Goal: Task Accomplishment & Management: Manage account settings

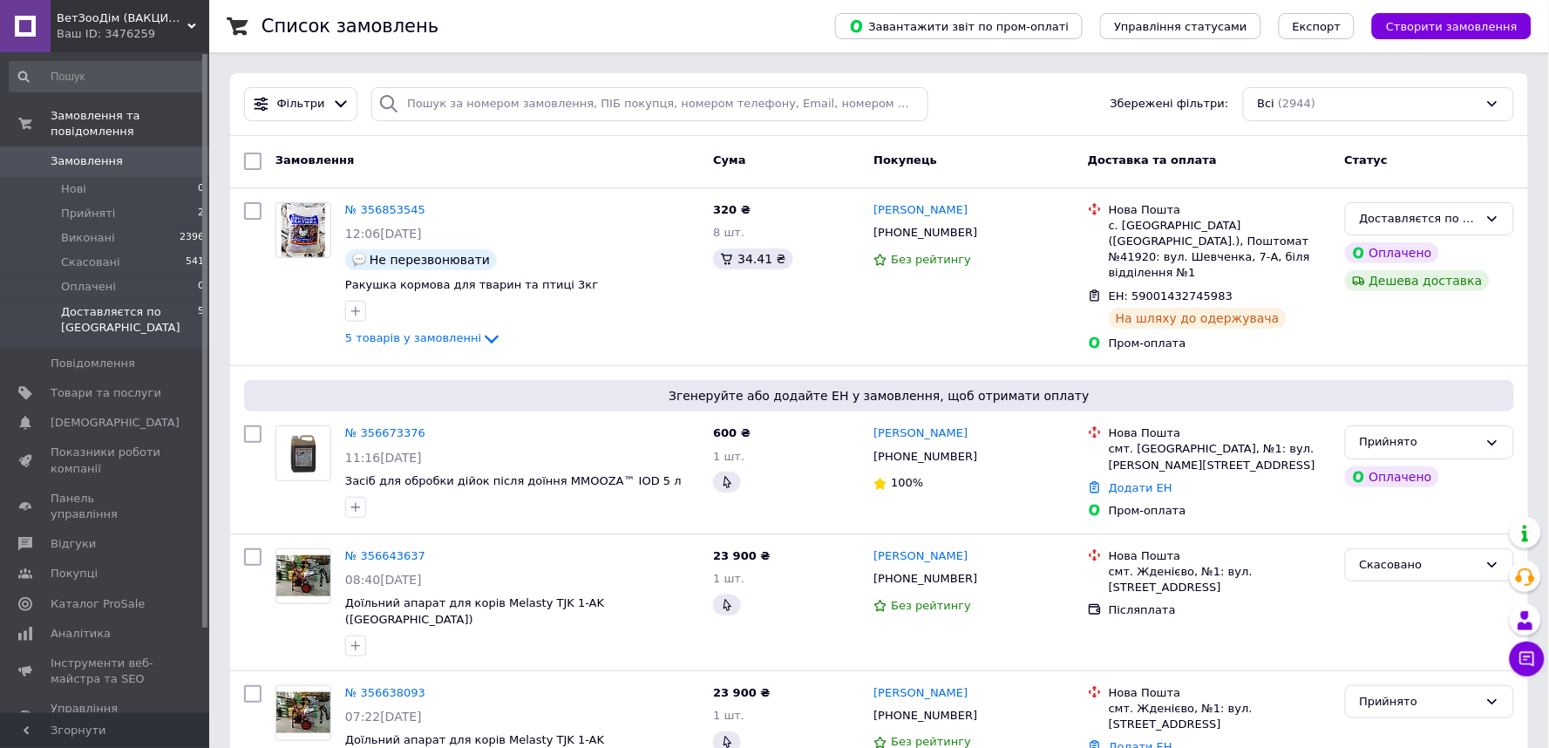
click at [77, 304] on span "Доставляєтся по [GEOGRAPHIC_DATA]" at bounding box center [129, 319] width 137 height 31
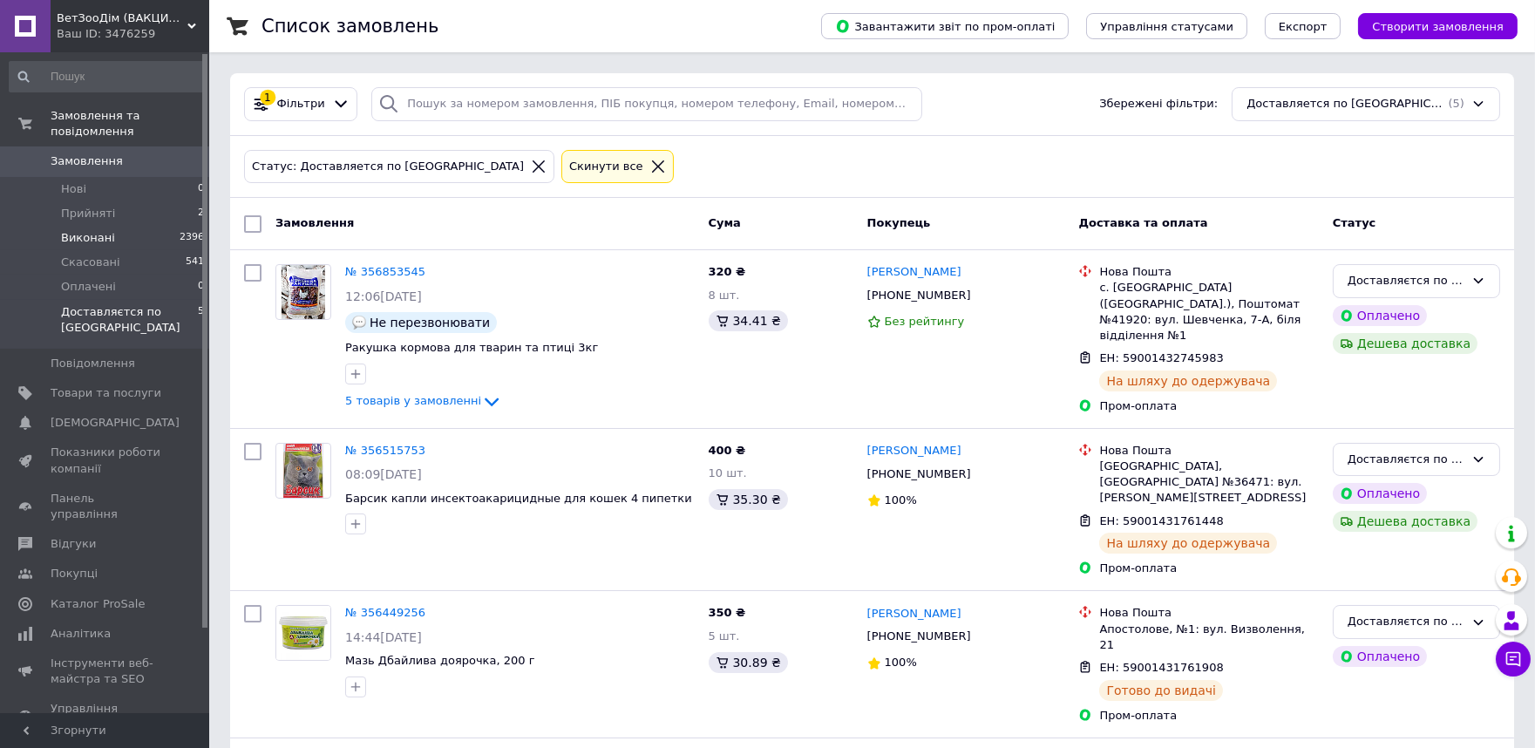
click at [119, 226] on li "Виконані 2396" at bounding box center [107, 238] width 214 height 24
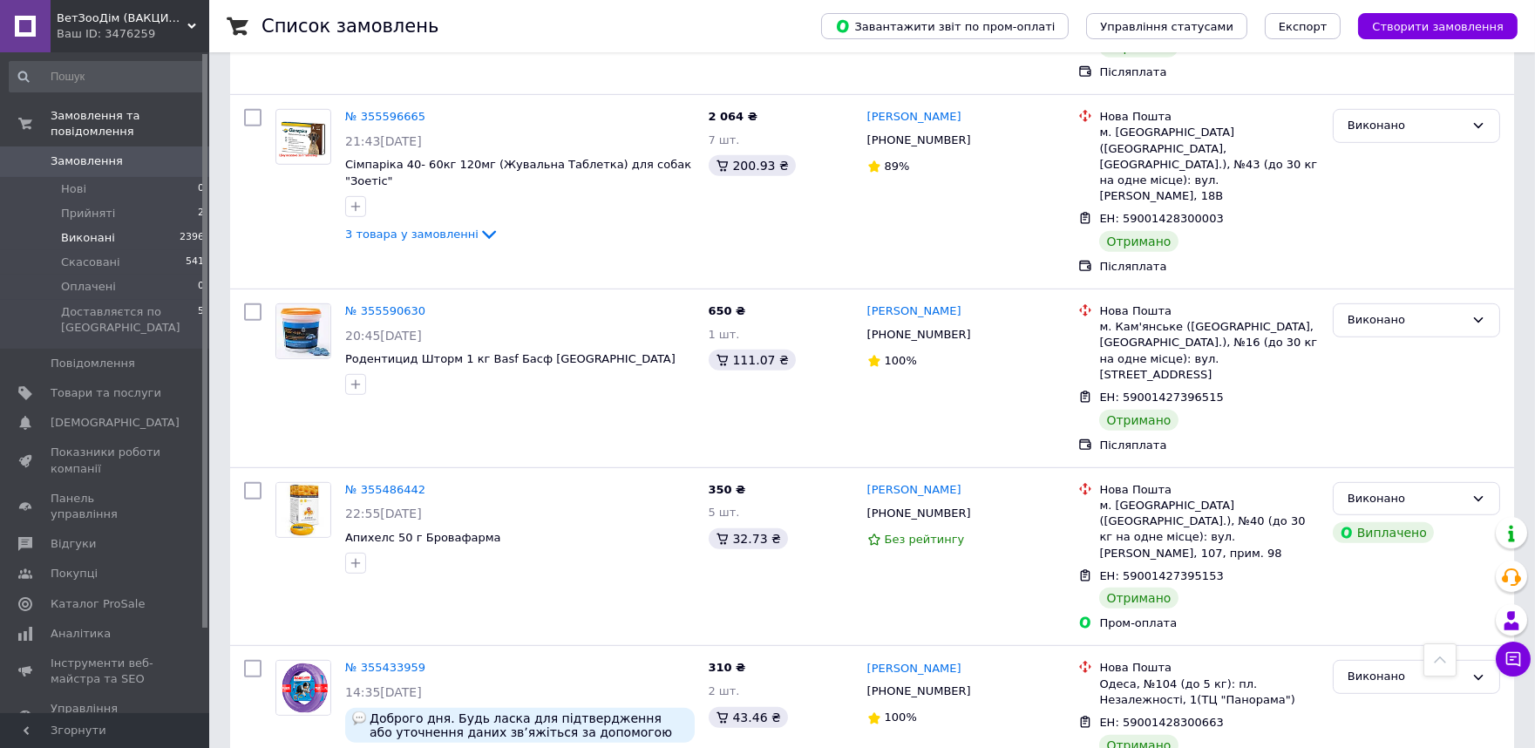
scroll to position [2130, 0]
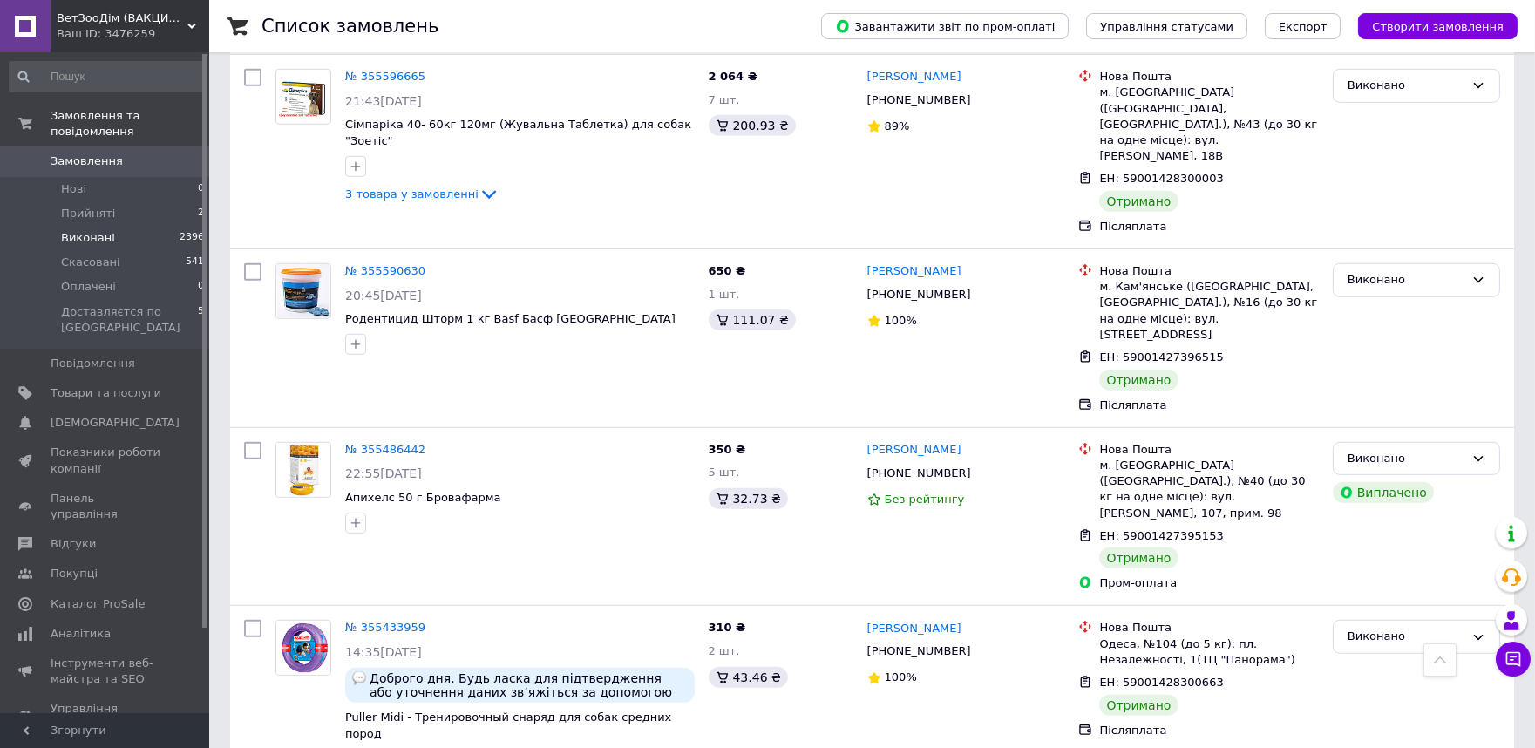
click at [129, 226] on li "Виконані 2396" at bounding box center [107, 238] width 214 height 24
click at [124, 226] on li "Виконані 2396" at bounding box center [107, 238] width 214 height 24
click at [193, 230] on span "2396" at bounding box center [192, 238] width 24 height 16
click at [78, 117] on span "Замовлення та повідомлення" at bounding box center [130, 123] width 159 height 31
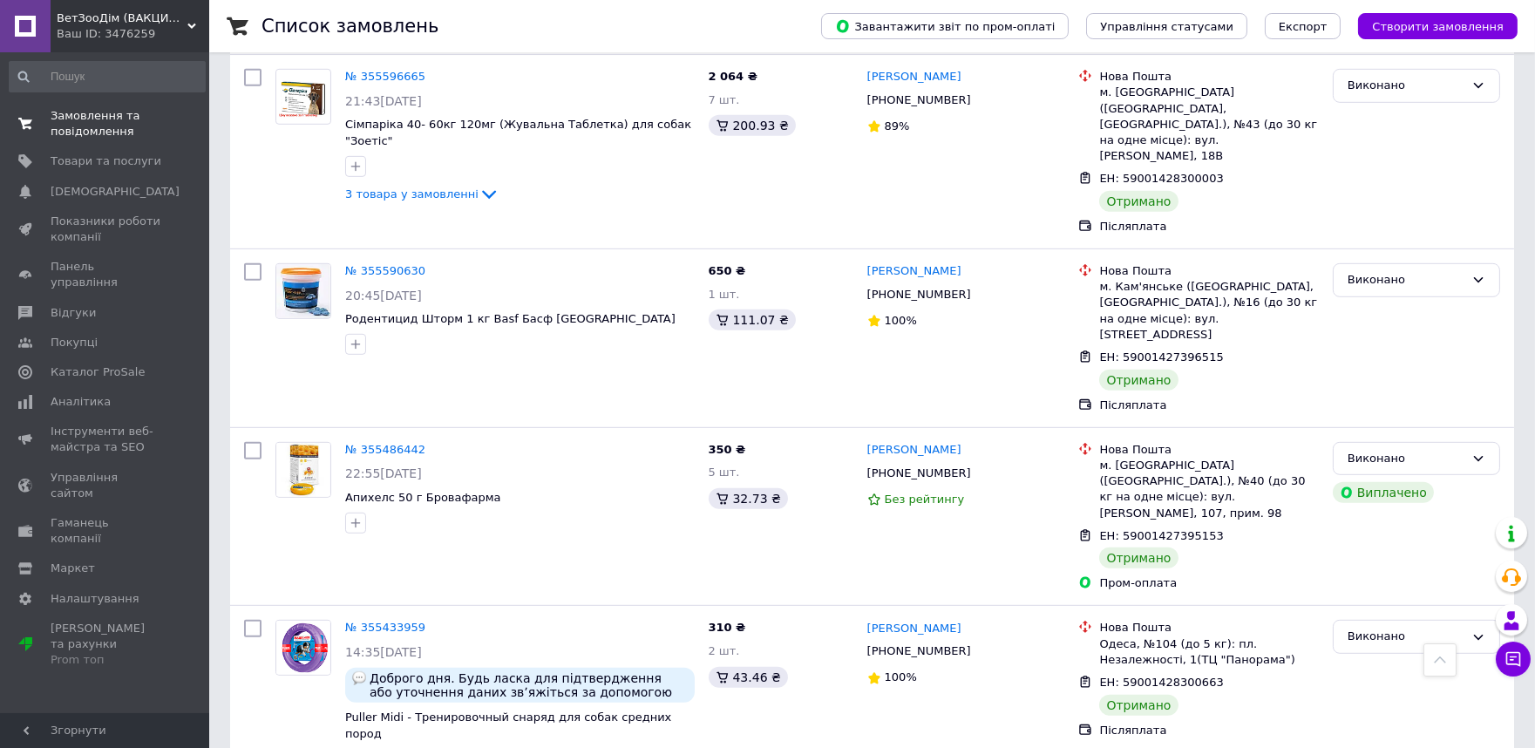
click at [98, 124] on span "Замовлення та повідомлення" at bounding box center [106, 123] width 111 height 31
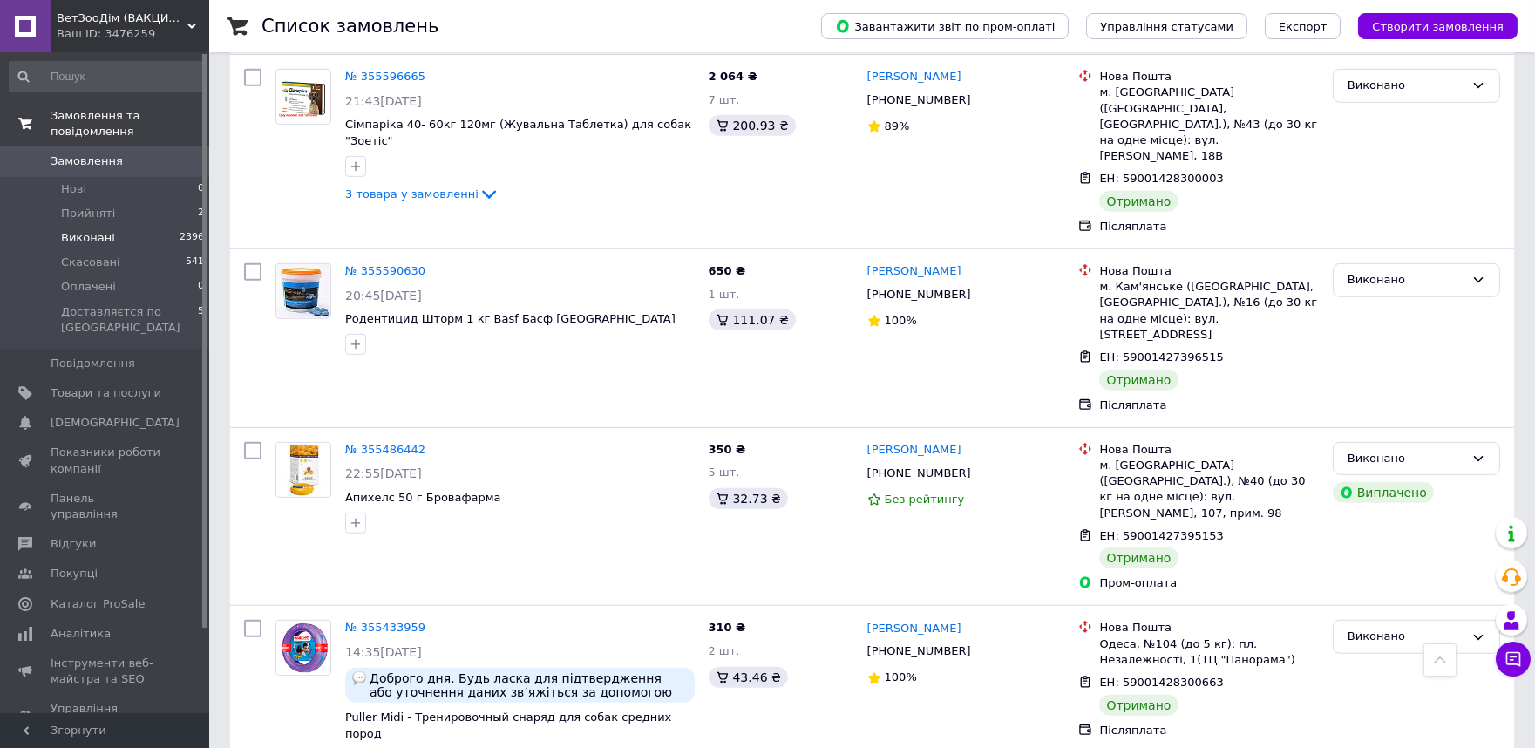
click at [179, 113] on span "Замовлення та повідомлення" at bounding box center [130, 123] width 159 height 31
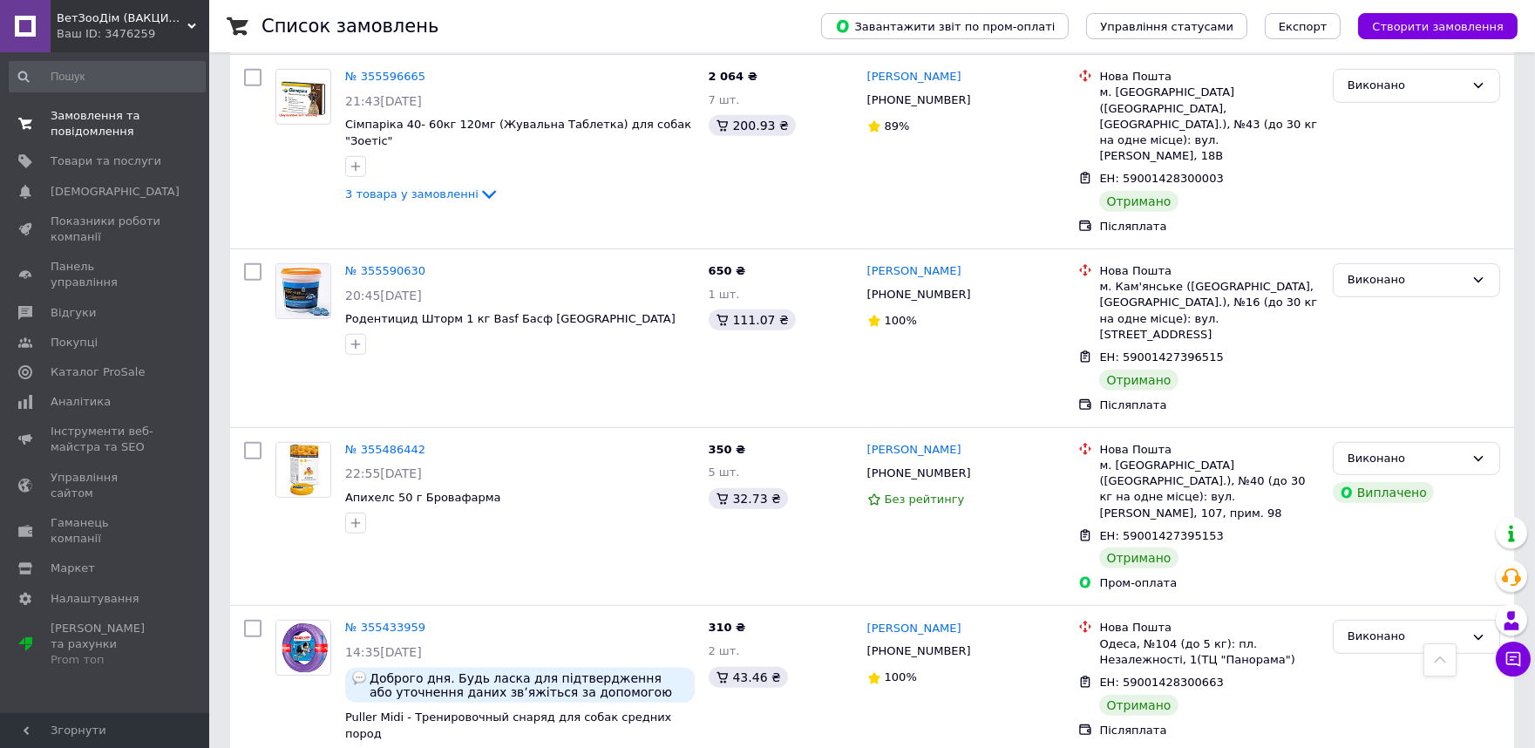
click at [179, 113] on span "0 0" at bounding box center [185, 123] width 48 height 31
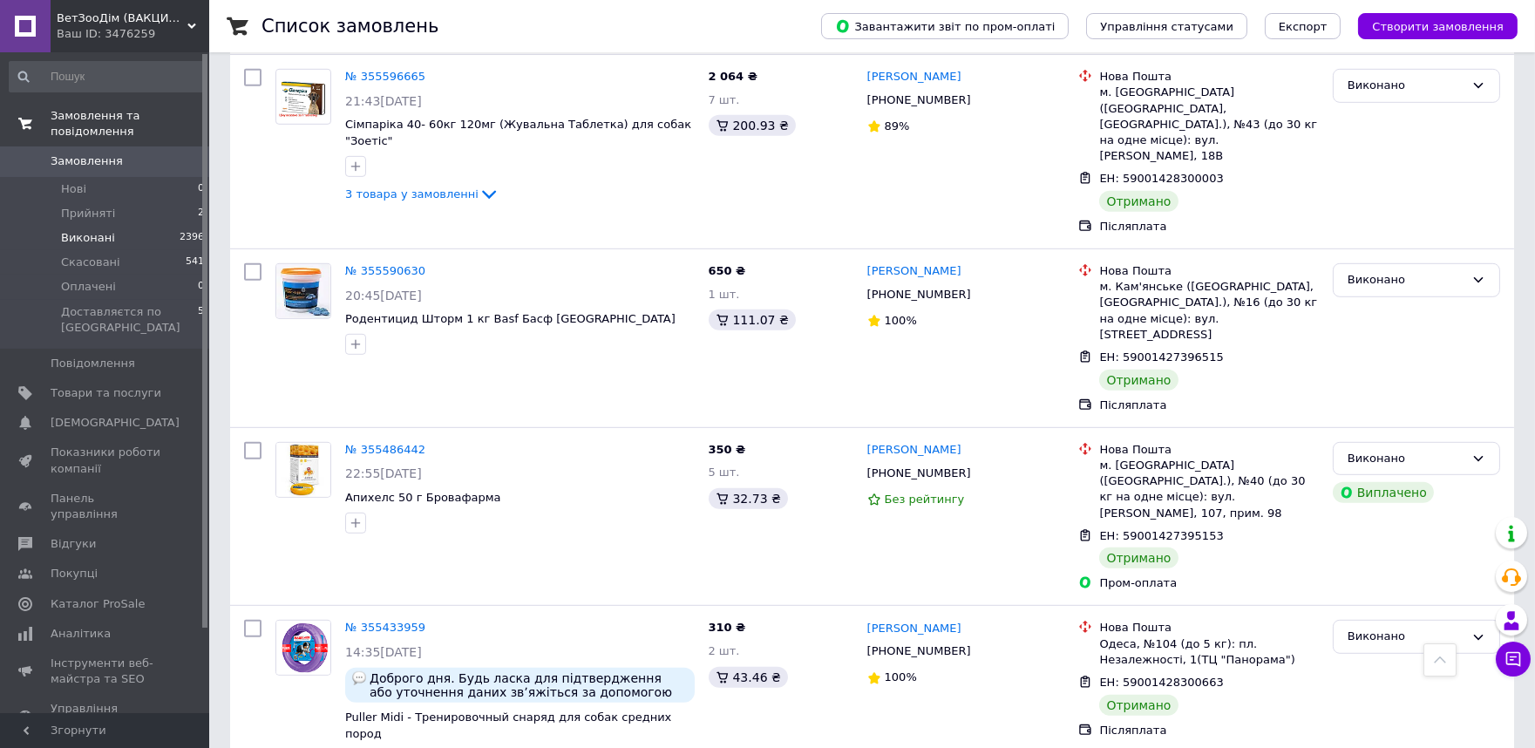
click at [176, 115] on span "Замовлення та повідомлення" at bounding box center [130, 123] width 159 height 31
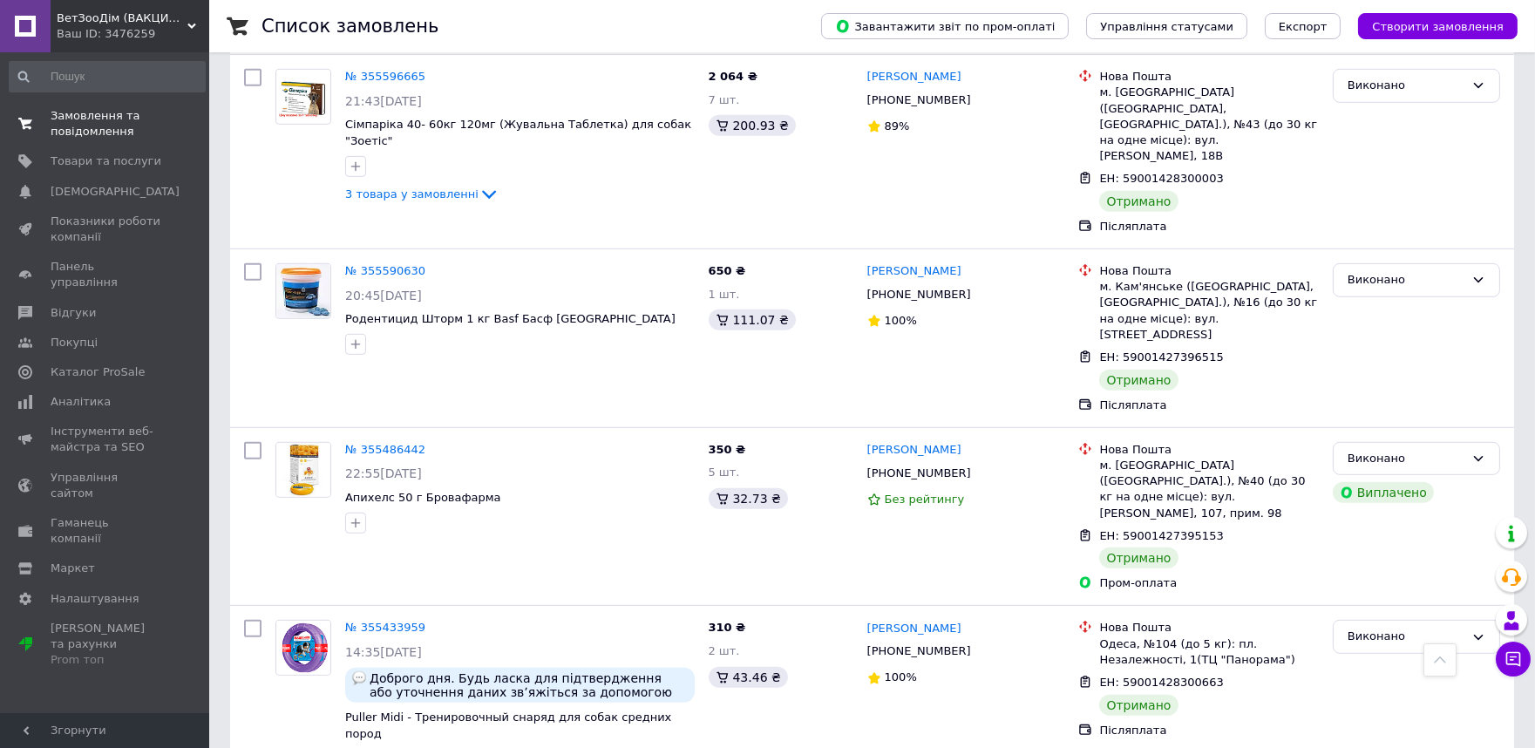
click at [108, 126] on span "Замовлення та повідомлення" at bounding box center [106, 123] width 111 height 31
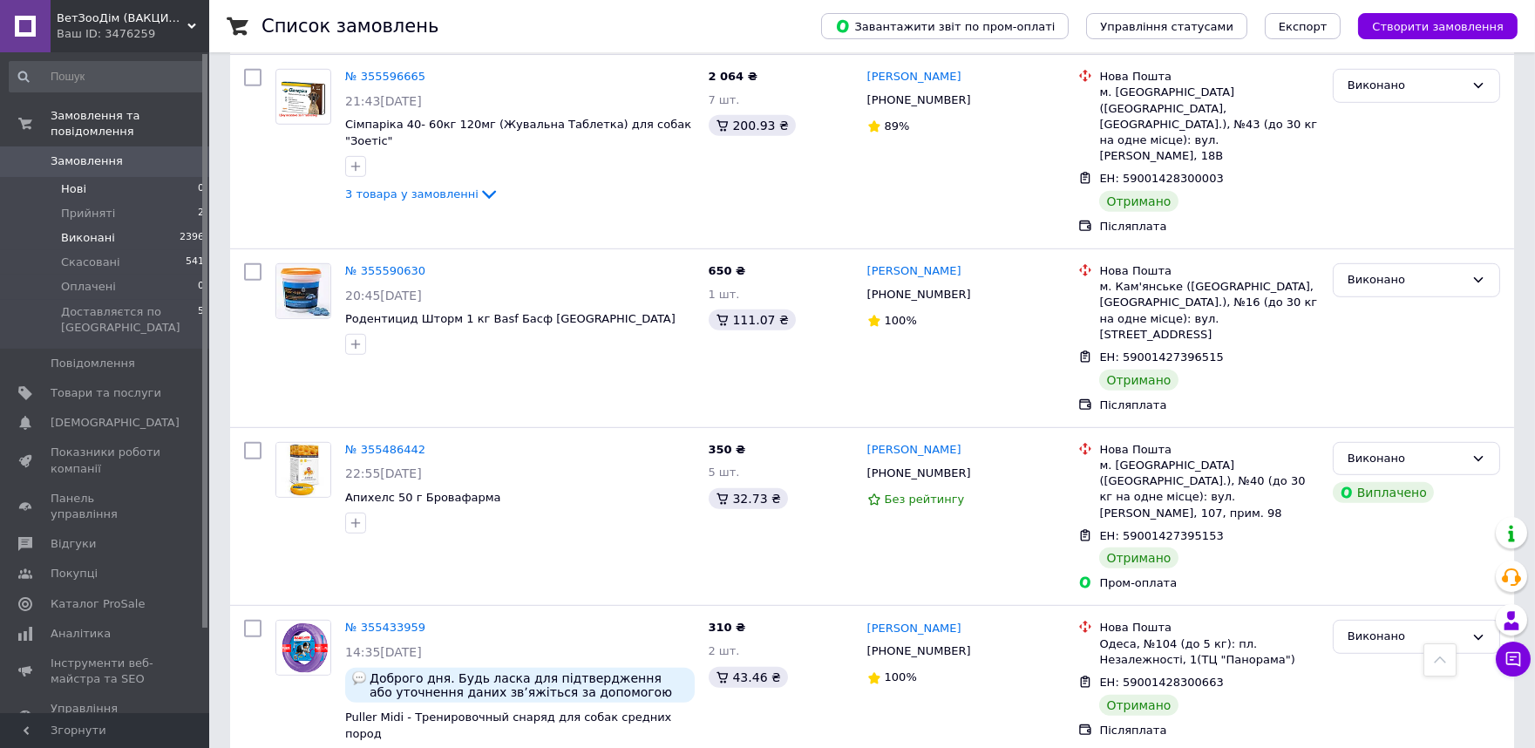
click at [155, 177] on li "Нові 0" at bounding box center [107, 189] width 214 height 24
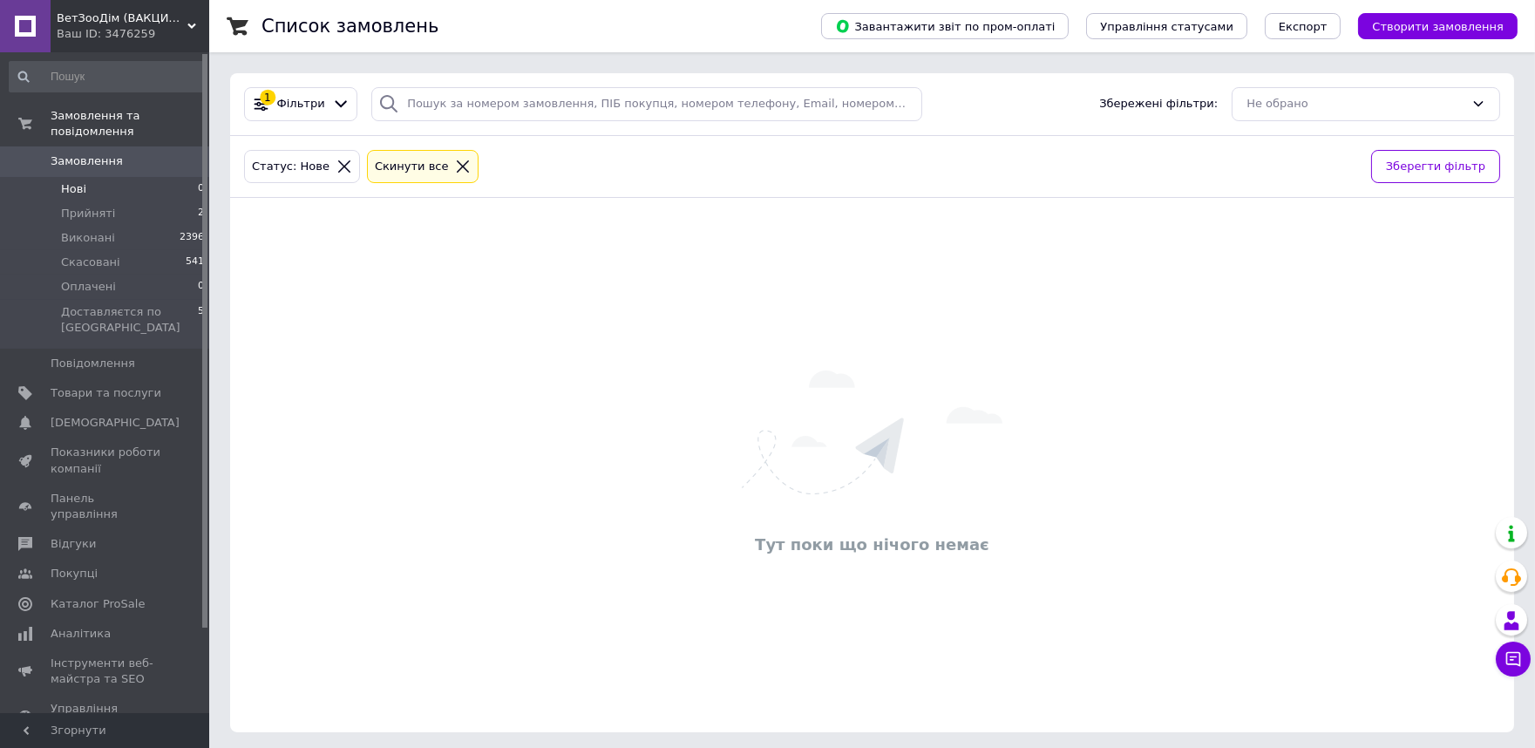
click at [155, 153] on span "Замовлення" at bounding box center [106, 161] width 111 height 16
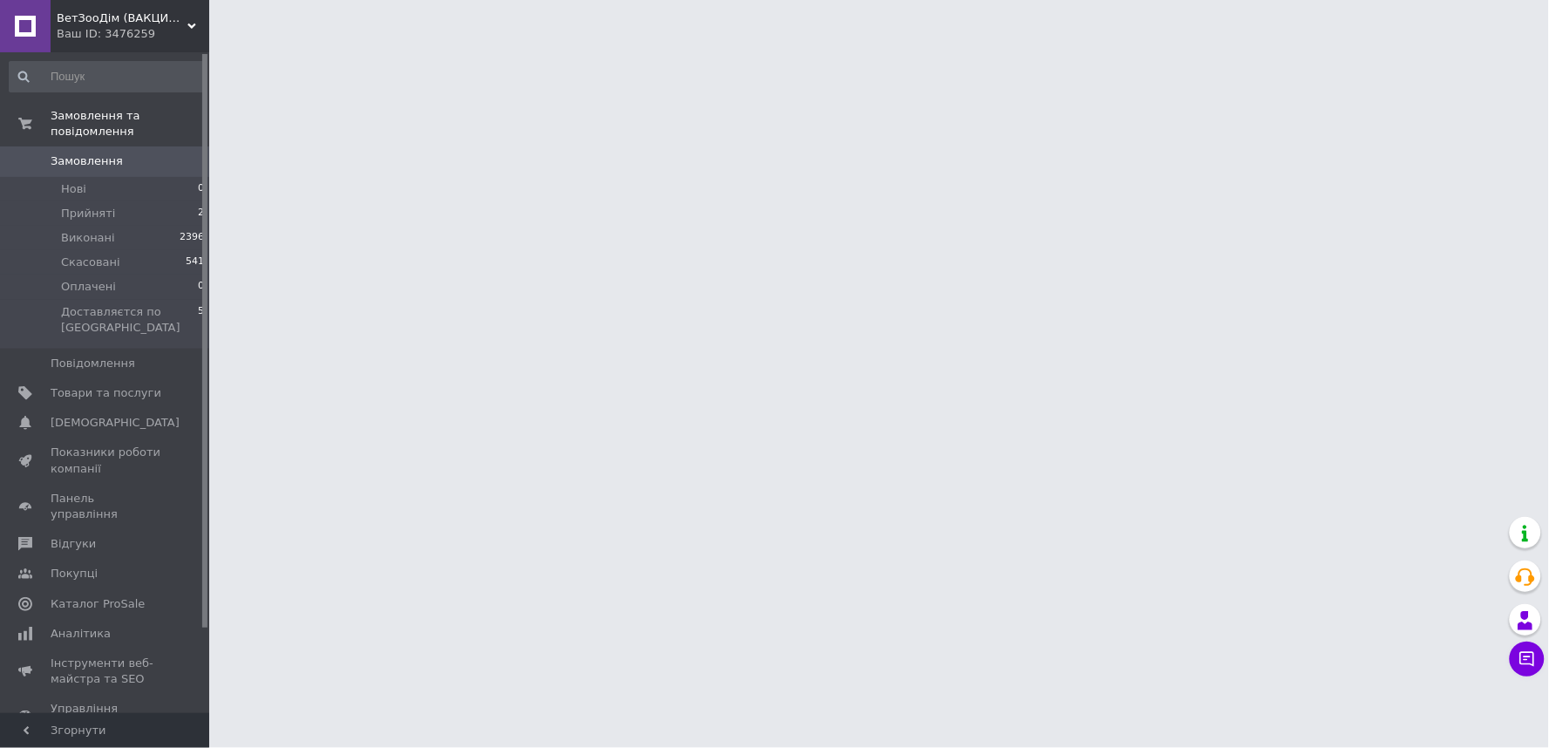
click at [108, 153] on span "Замовлення" at bounding box center [87, 161] width 72 height 16
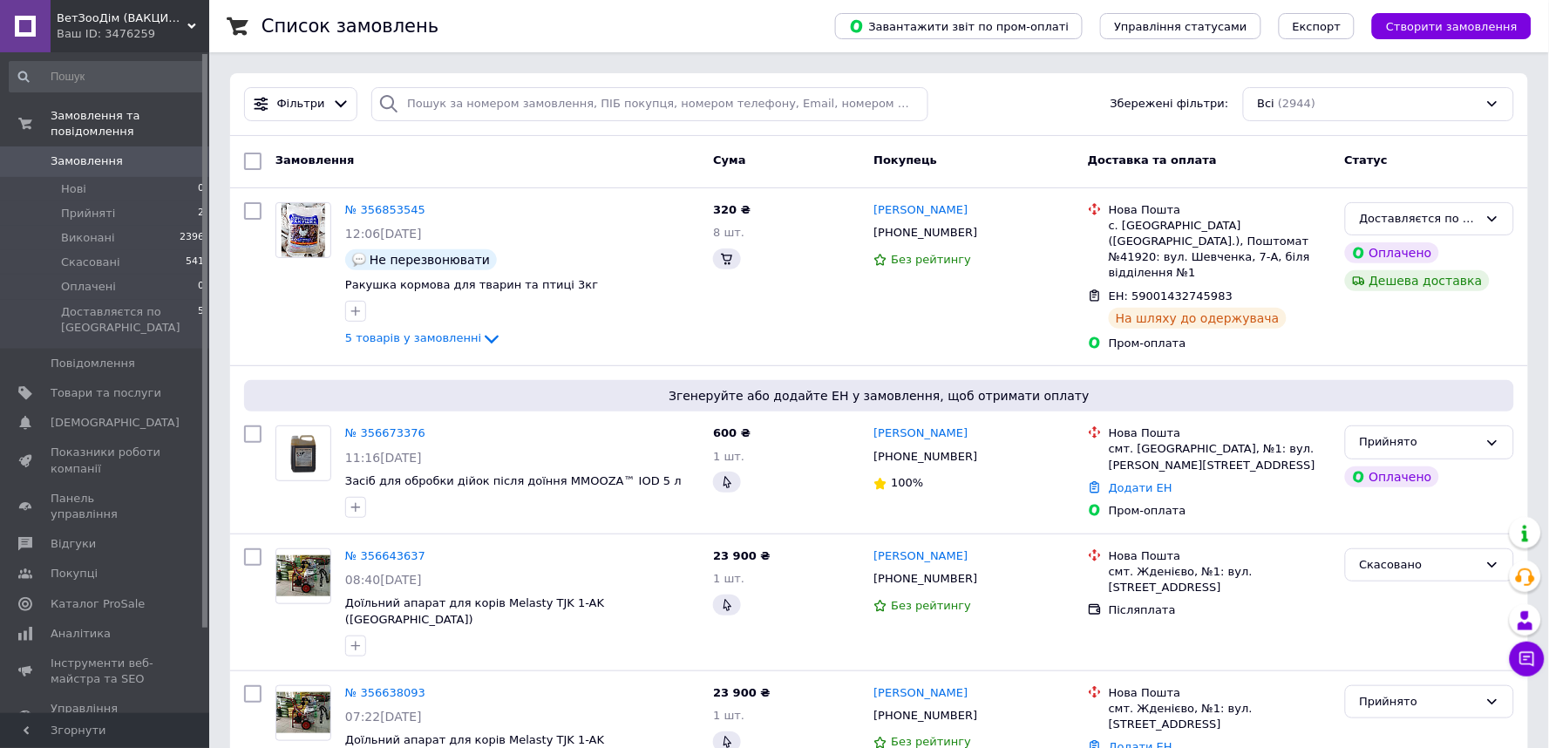
click at [94, 153] on span "Замовлення" at bounding box center [87, 161] width 72 height 16
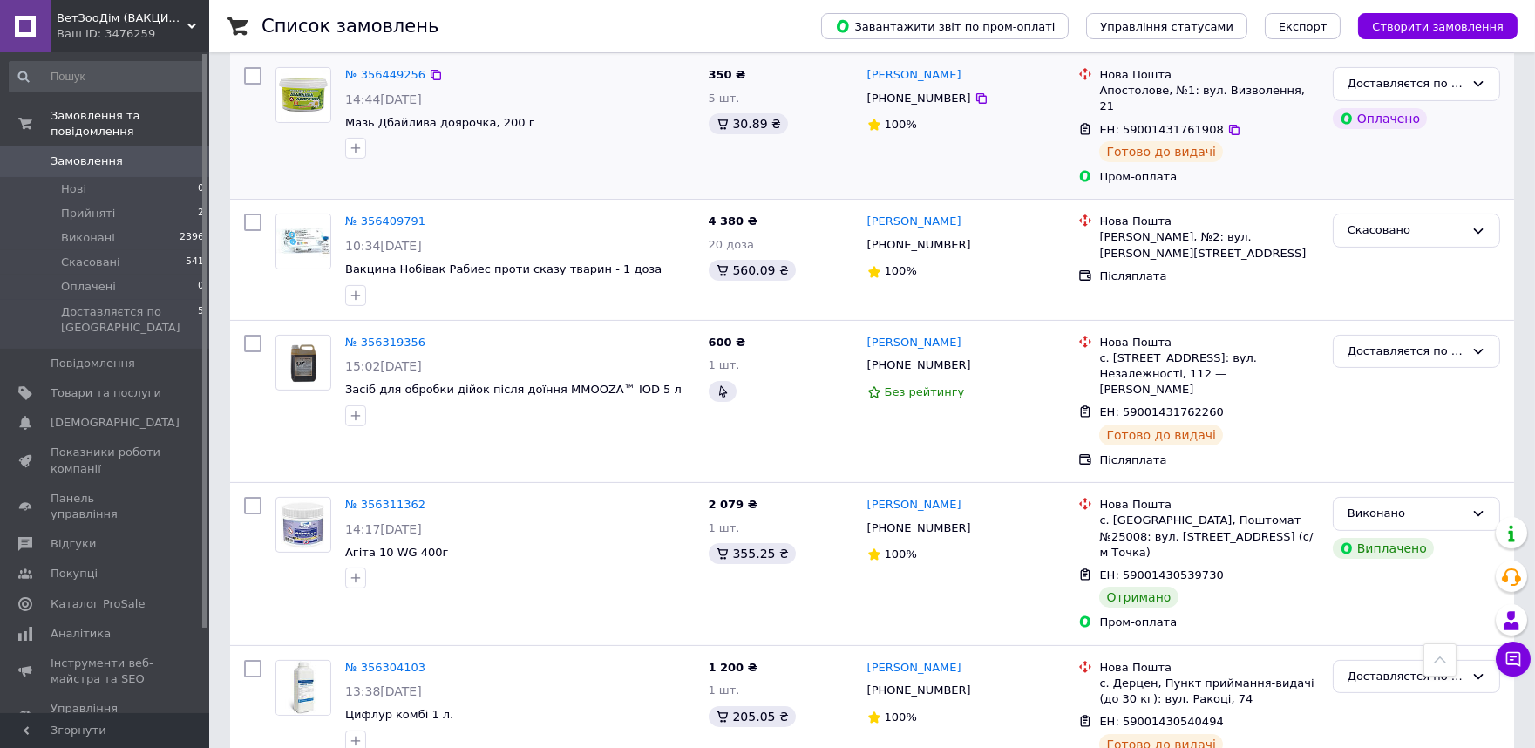
scroll to position [968, 0]
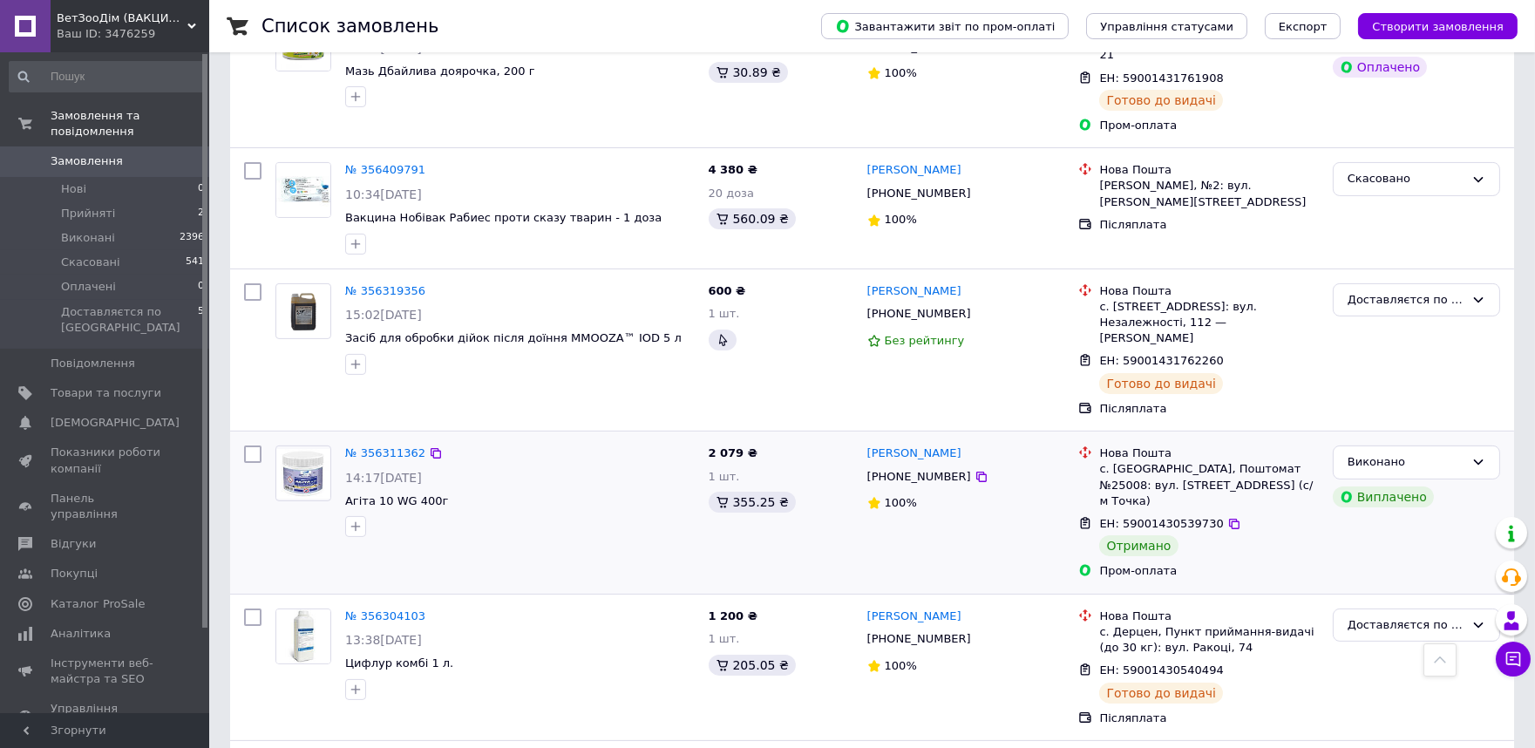
click at [770, 438] on div "2 079 ₴ 1 шт. 355.25 ₴" at bounding box center [781, 512] width 159 height 148
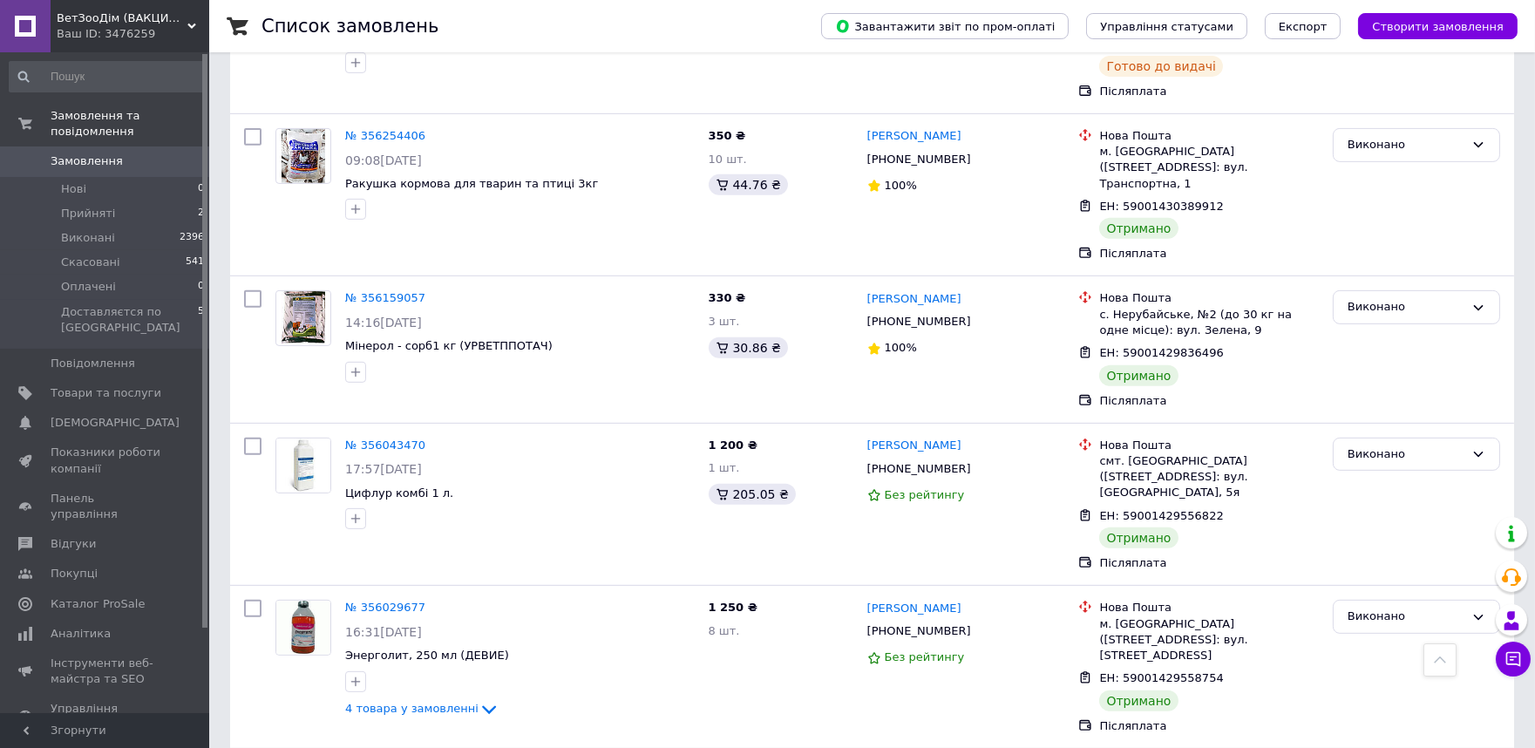
scroll to position [1549, 0]
